Goal: Task Accomplishment & Management: Use online tool/utility

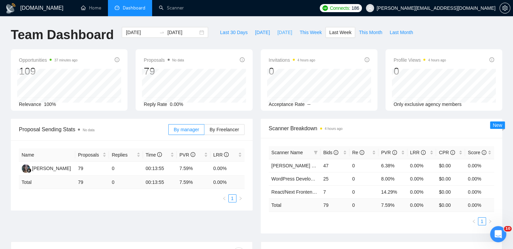
click at [277, 33] on span "[DATE]" at bounding box center [284, 32] width 15 height 7
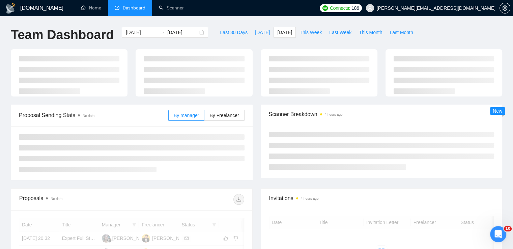
type input "[DATE]"
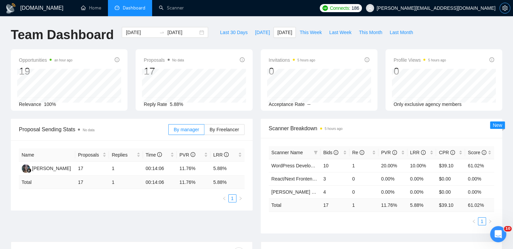
click at [502, 7] on icon "setting" at bounding box center [504, 7] width 5 height 5
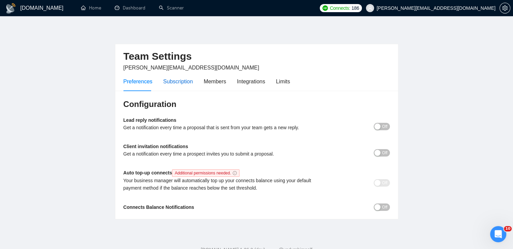
click at [177, 81] on div "Subscription" at bounding box center [178, 81] width 30 height 8
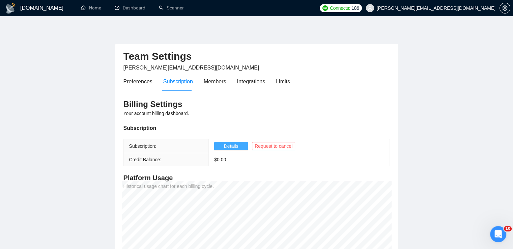
click at [241, 146] on button "Details" at bounding box center [231, 146] width 34 height 8
click at [216, 81] on div "Members" at bounding box center [215, 81] width 23 height 8
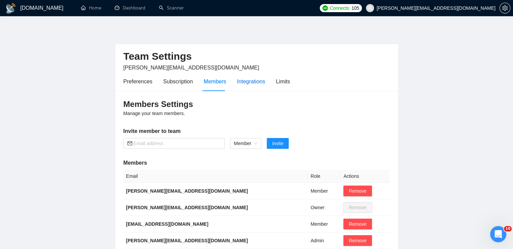
click at [244, 85] on div "Integrations" at bounding box center [251, 81] width 28 height 8
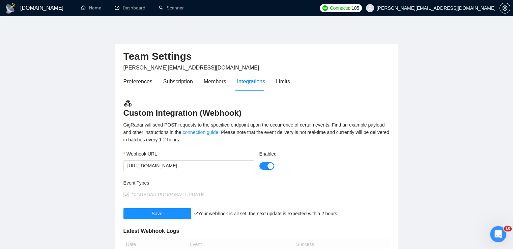
click at [289, 82] on div "Preferences Subscription Members Integrations Limits" at bounding box center [256, 81] width 266 height 19
click at [283, 84] on div "Limits" at bounding box center [283, 81] width 14 height 8
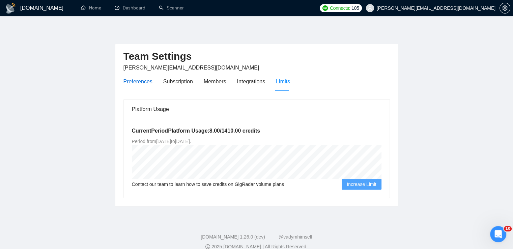
click at [139, 83] on div "Preferences" at bounding box center [137, 81] width 29 height 8
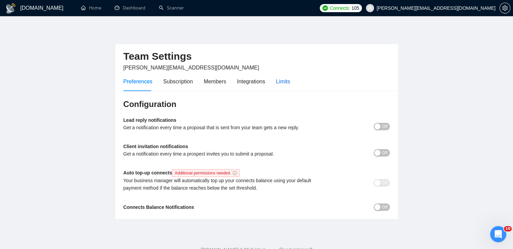
click at [284, 84] on div "Limits" at bounding box center [283, 81] width 14 height 8
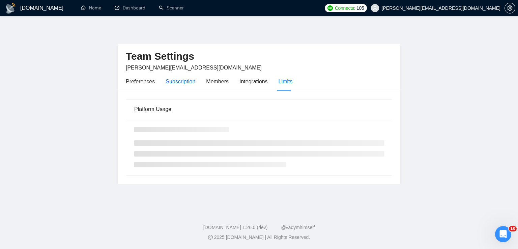
click at [177, 83] on div "Subscription" at bounding box center [180, 81] width 30 height 8
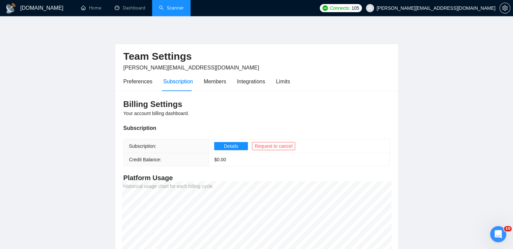
click at [173, 8] on link "Scanner" at bounding box center [171, 8] width 25 height 6
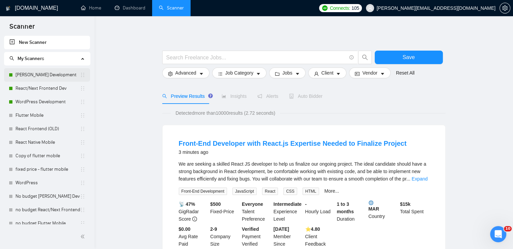
click at [57, 73] on link "[PERSON_NAME] Development" at bounding box center [48, 74] width 64 height 13
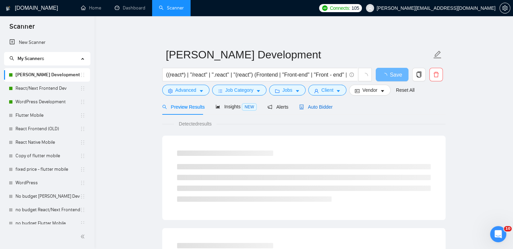
click at [317, 107] on span "Auto Bidder" at bounding box center [315, 106] width 33 height 5
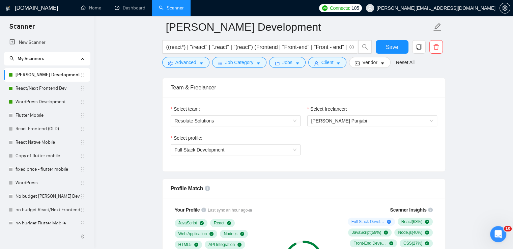
scroll to position [438, 0]
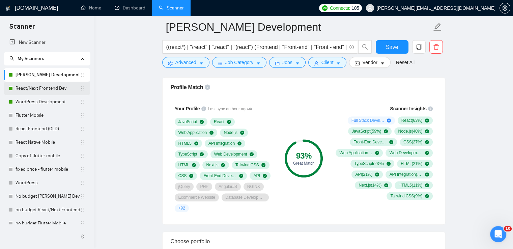
click at [43, 88] on link "React/Next Frontend Dev" at bounding box center [48, 88] width 64 height 13
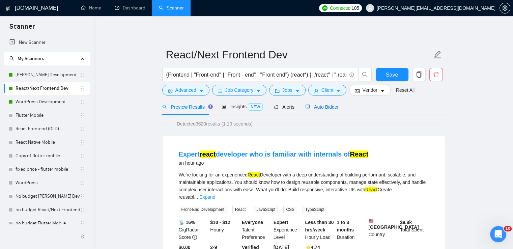
click at [325, 105] on span "Auto Bidder" at bounding box center [321, 106] width 33 height 5
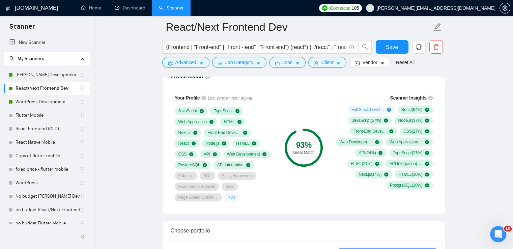
scroll to position [438, 0]
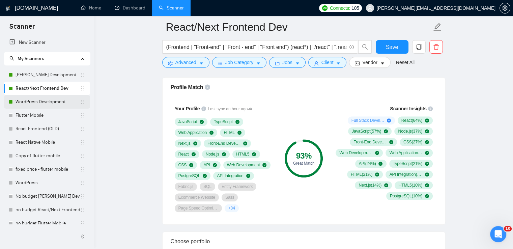
click at [33, 105] on link "WordPress Development" at bounding box center [48, 101] width 64 height 13
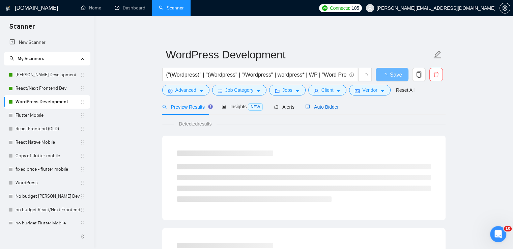
click at [319, 108] on span "Auto Bidder" at bounding box center [321, 106] width 33 height 5
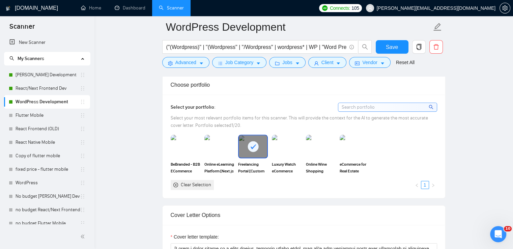
scroll to position [607, 0]
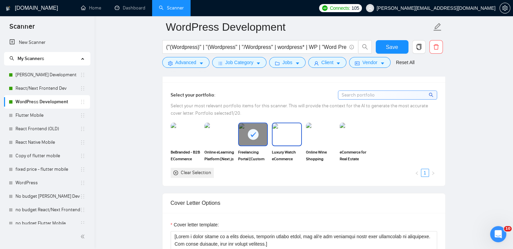
click at [283, 132] on img at bounding box center [286, 134] width 28 height 22
click at [325, 132] on img at bounding box center [320, 134] width 28 height 22
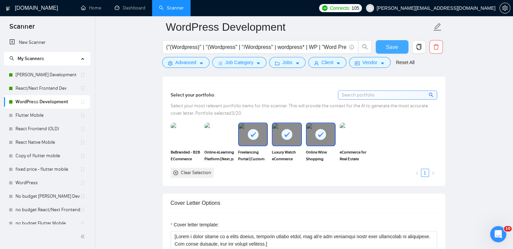
click at [394, 43] on span "Save" at bounding box center [392, 47] width 12 height 8
click at [33, 87] on link "React/Next Frontend Dev" at bounding box center [48, 88] width 64 height 13
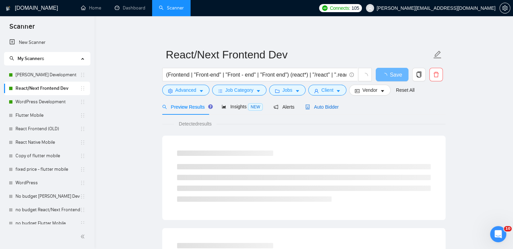
click at [320, 103] on div "Auto Bidder" at bounding box center [321, 106] width 33 height 7
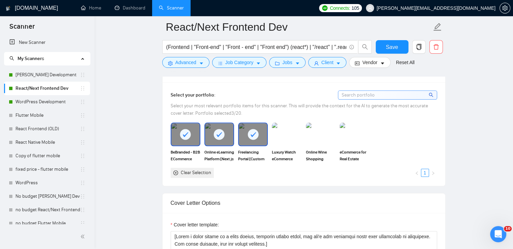
scroll to position [607, 0]
click at [42, 74] on link "[PERSON_NAME] Development" at bounding box center [48, 74] width 64 height 13
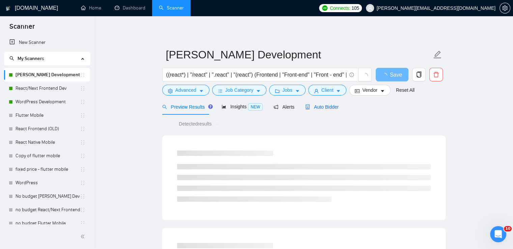
click at [326, 106] on span "Auto Bidder" at bounding box center [321, 106] width 33 height 5
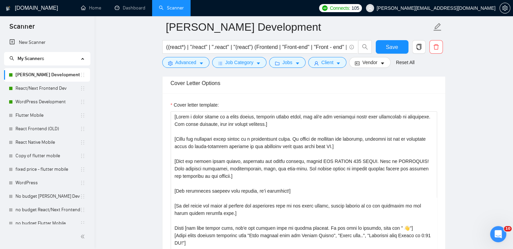
scroll to position [741, 0]
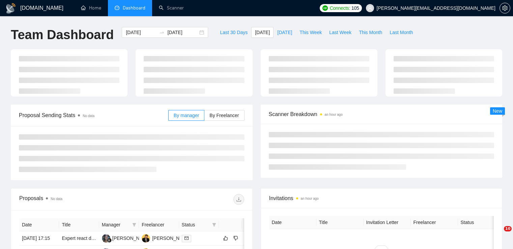
type input "2025-08-19"
